Goal: Contribute content: Add original content to the website for others to see

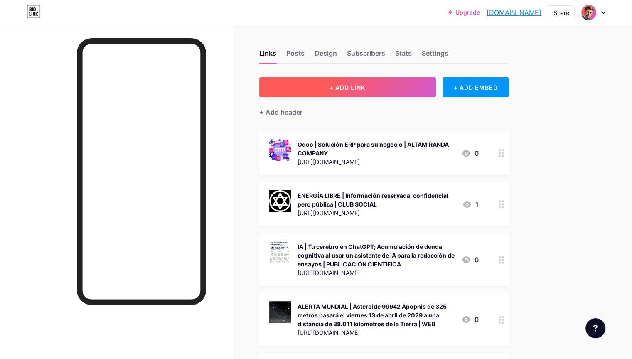
click at [365, 88] on span "+ ADD LINK" at bounding box center [347, 87] width 36 height 7
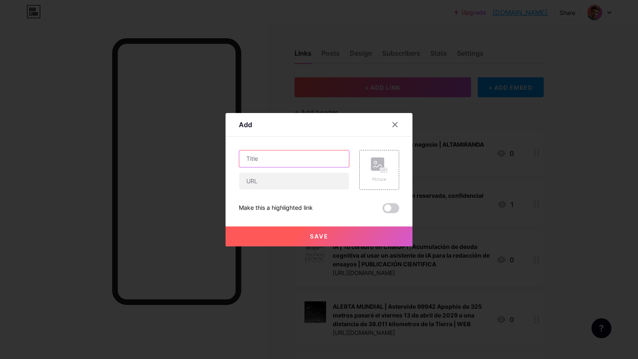
click at [278, 165] on input "text" at bounding box center [294, 158] width 110 height 17
paste input "[URL][DOMAIN_NAME]"
type input "[URL][DOMAIN_NAME]"
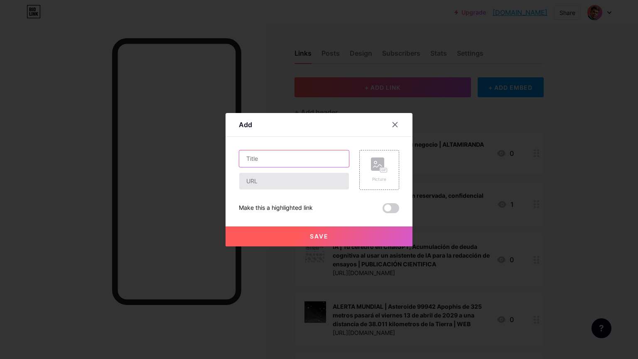
paste input "[URL][DOMAIN_NAME]"
type input "[URL][DOMAIN_NAME]"
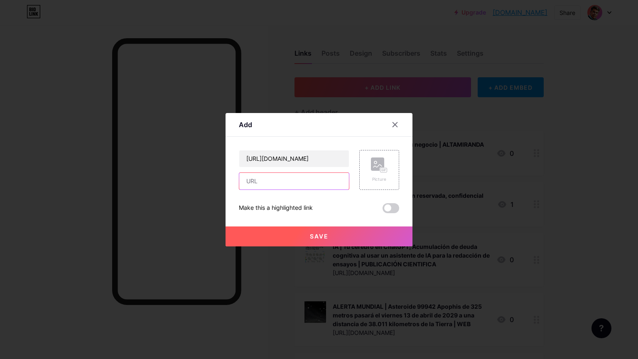
click at [305, 181] on input "text" at bounding box center [294, 181] width 110 height 17
click at [257, 184] on input "text" at bounding box center [294, 181] width 110 height 17
paste input "[URL][DOMAIN_NAME]"
type input "[URL][DOMAIN_NAME]"
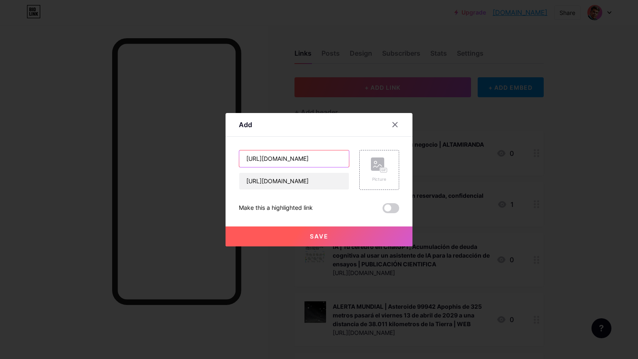
click at [334, 164] on input "[URL][DOMAIN_NAME]" at bounding box center [294, 158] width 110 height 17
paste input "El ciberataque más destructivo de la historia: NotPetya"
type input "CYBERNEWS | El ciberataque más destructivo de la historia: NotPetya | YOUTUBE"
click at [378, 166] on icon at bounding box center [377, 165] width 8 height 2
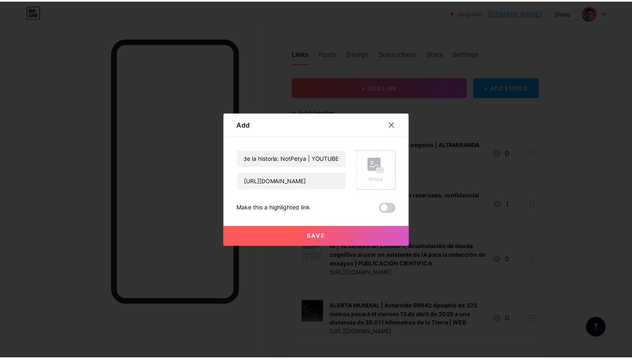
scroll to position [0, 0]
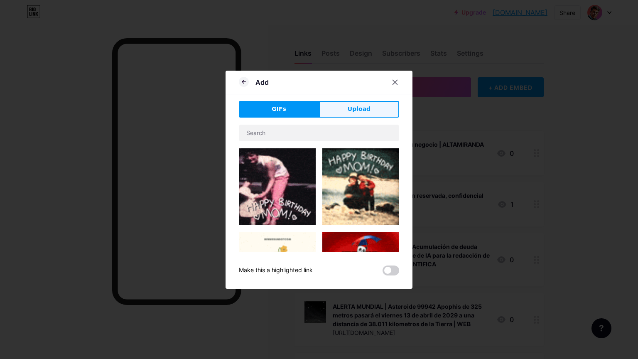
click at [359, 106] on span "Upload" at bounding box center [359, 109] width 23 height 9
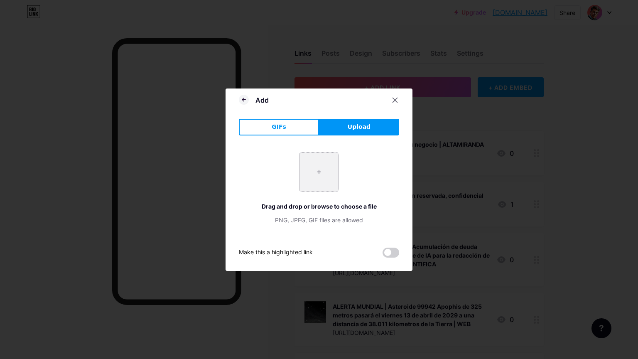
click at [316, 171] on input "file" at bounding box center [318, 171] width 39 height 39
type input "C:\fakepath\Captura de pantalla (741).png"
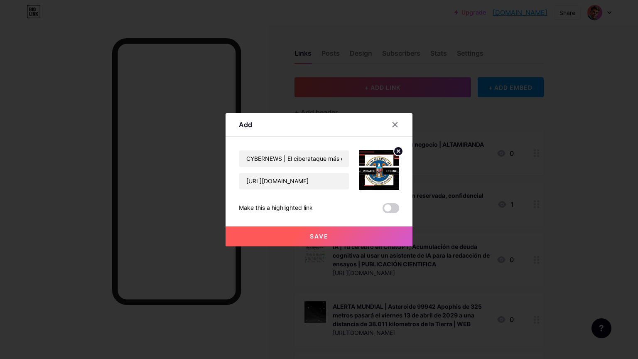
click at [319, 237] on span "Save" at bounding box center [319, 236] width 19 height 7
